Goal: Task Accomplishment & Management: Use online tool/utility

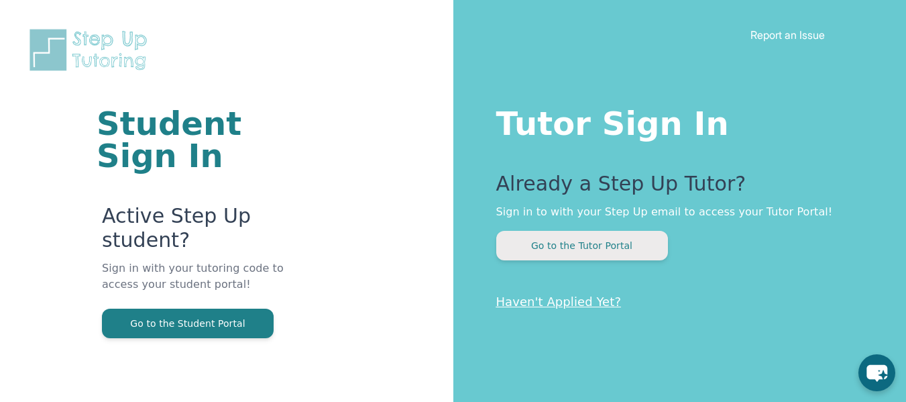
click at [543, 243] on button "Go to the Tutor Portal" at bounding box center [582, 246] width 172 height 30
click at [286, 196] on div "Student Sign In Active Step Up student? Sign in with your tutoring code to acce…" at bounding box center [227, 210] width 346 height 421
click at [15, 189] on div "Student Sign In Active Step Up student? Sign in with your tutoring code to acce…" at bounding box center [226, 201] width 453 height 402
click at [37, 173] on div "Student Sign In Active Step Up student? Sign in with your tutoring code to acce…" at bounding box center [226, 201] width 453 height 402
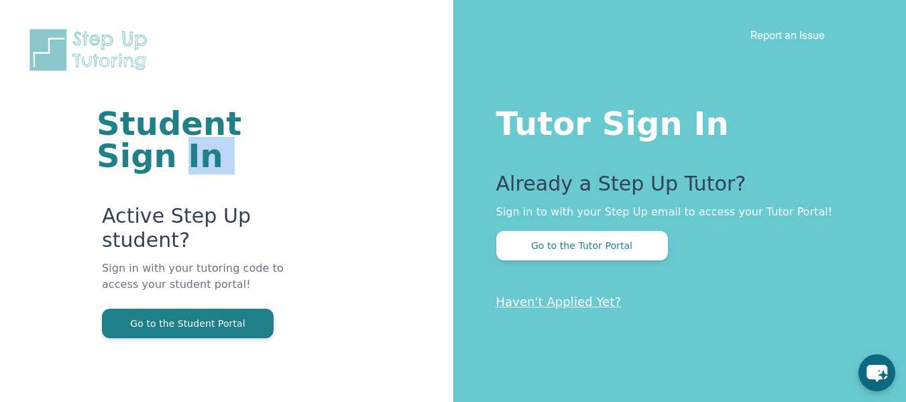
drag, startPoint x: 0, startPoint y: 147, endPoint x: 17, endPoint y: 176, distance: 33.4
click at [17, 176] on div "Student Sign In Active Step Up student? Sign in with your tutoring code to acce…" at bounding box center [226, 201] width 453 height 402
click at [40, 144] on div "Student Sign In Active Step Up student? Sign in with your tutoring code to acce…" at bounding box center [226, 201] width 453 height 402
click at [0, 270] on div "Student Sign In Active Step Up student? Sign in with your tutoring code to acce…" at bounding box center [226, 201] width 453 height 402
drag, startPoint x: 0, startPoint y: 219, endPoint x: 9, endPoint y: 224, distance: 10.2
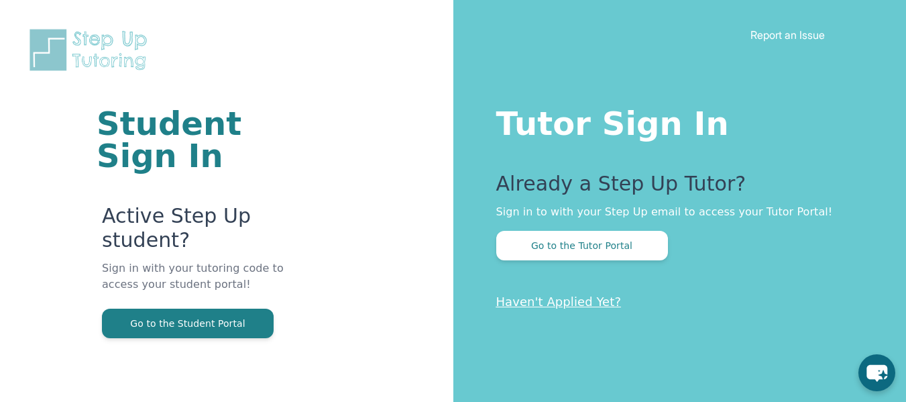
click at [9, 224] on div "Student Sign In Active Step Up student? Sign in with your tutoring code to acce…" at bounding box center [226, 201] width 453 height 402
click at [16, 217] on div "Student Sign In Active Step Up student? Sign in with your tutoring code to acce…" at bounding box center [226, 201] width 453 height 402
click at [380, 27] on div "Student Sign In Active Step Up student? Sign in with your tutoring code to acce…" at bounding box center [227, 210] width 346 height 421
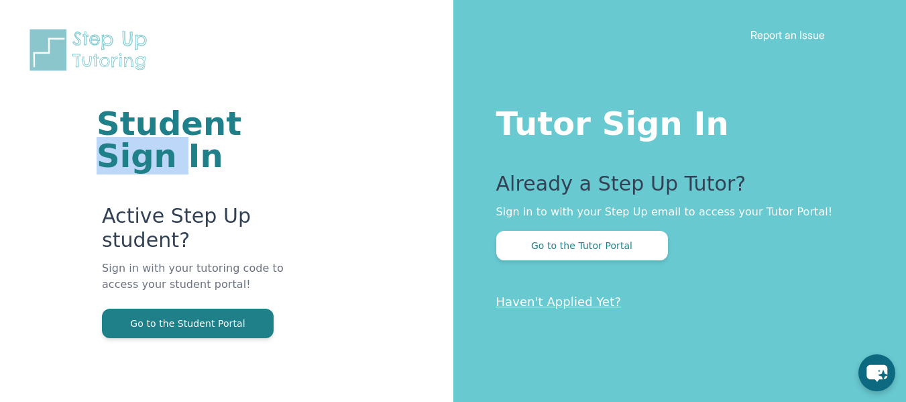
click at [380, 27] on div "Student Sign In Active Step Up student? Sign in with your tutoring code to acce…" at bounding box center [227, 210] width 346 height 421
click at [309, 89] on div "Student Sign In Active Step Up student? Sign in with your tutoring code to acce…" at bounding box center [227, 210] width 346 height 421
